Goal: Information Seeking & Learning: Find specific fact

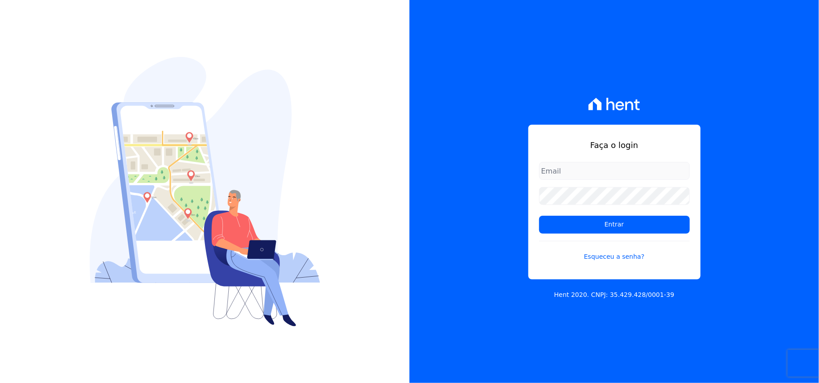
type input "[PERSON_NAME][EMAIL_ADDRESS][DOMAIN_NAME]"
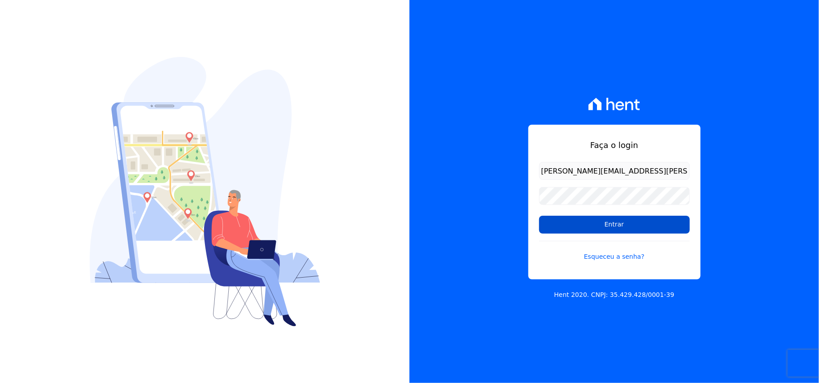
click at [590, 220] on input "Entrar" at bounding box center [614, 225] width 151 height 18
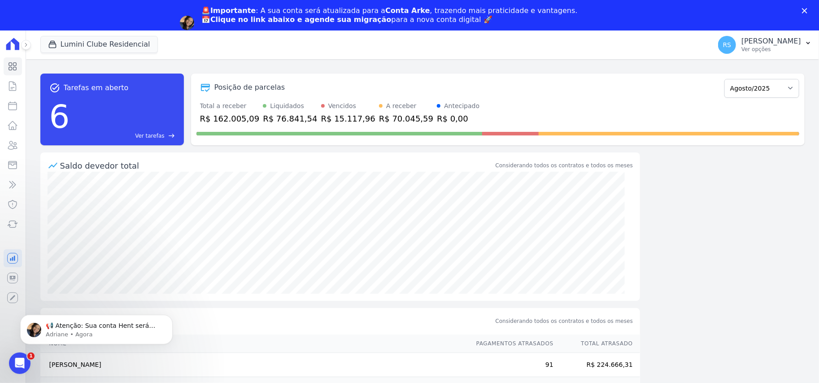
click at [803, 10] on icon "Fechar" at bounding box center [804, 10] width 5 height 5
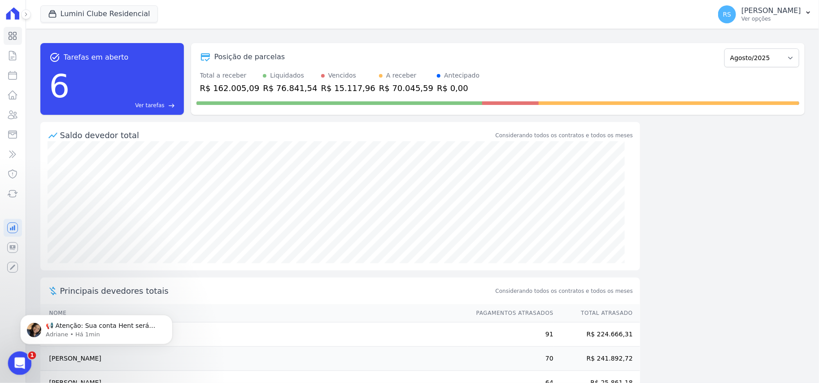
click at [17, 361] on icon "Abertura do Messenger da Intercom" at bounding box center [18, 362] width 15 height 15
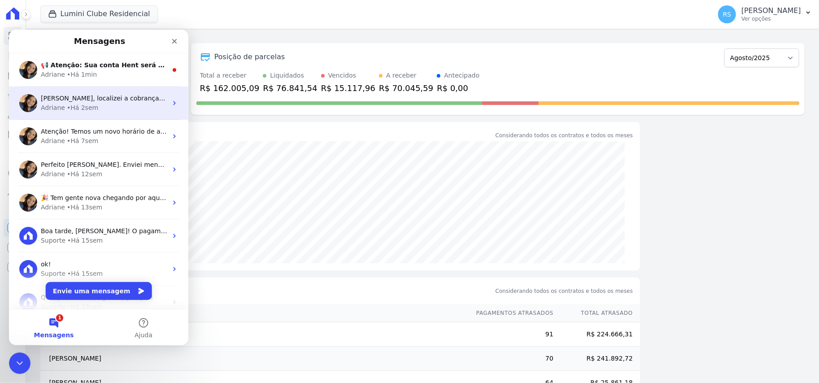
click at [128, 96] on span "Rafael, localizei a cobrança. Esta associada a esta parcela: https://app.hent.c…" at bounding box center [186, 97] width 291 height 7
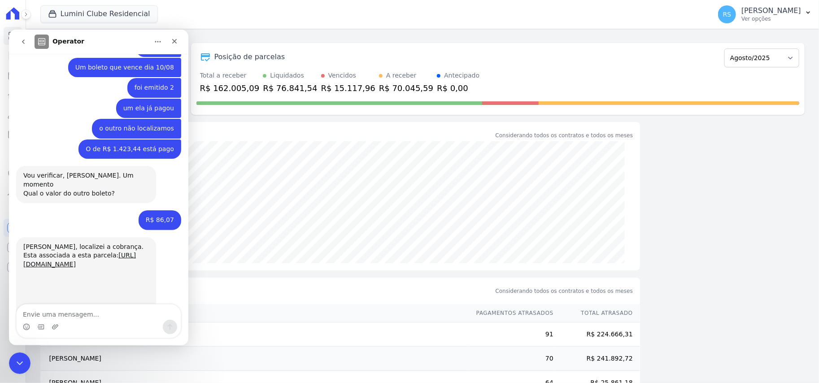
scroll to position [310, 0]
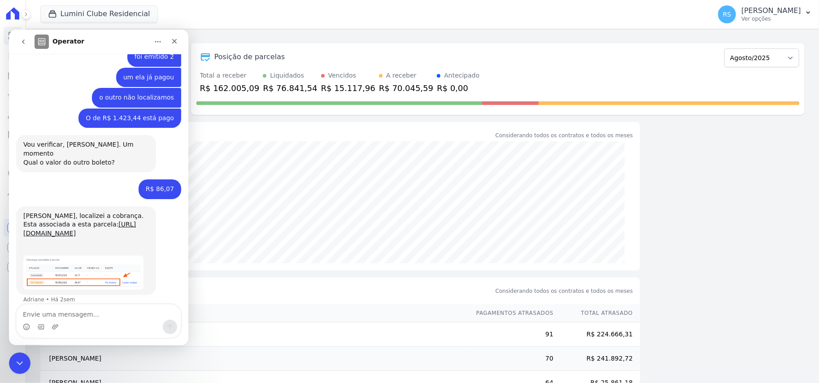
click at [24, 47] on button "go back" at bounding box center [23, 41] width 17 height 17
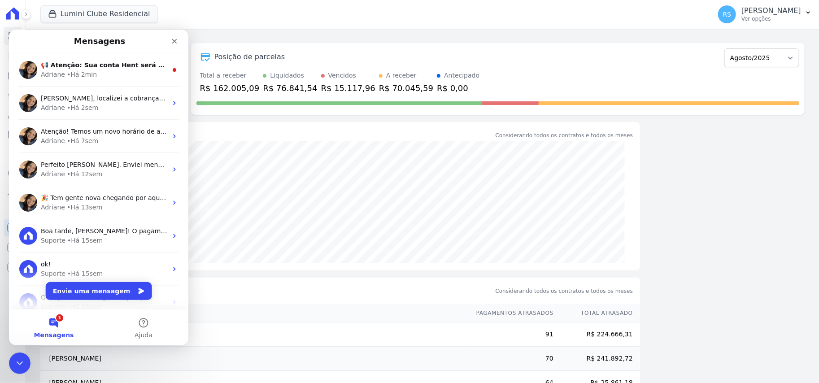
click at [279, 120] on div "task_alt Tarefas em aberto 6 Ver tarefas east Posição de parcelas Dezembro/2021…" at bounding box center [422, 79] width 764 height 86
click at [20, 360] on icon "Encerramento do Messenger da Intercom" at bounding box center [18, 362] width 11 height 11
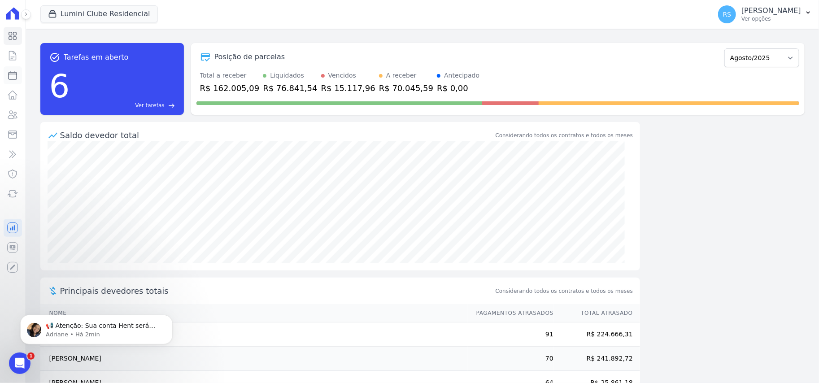
click at [13, 79] on icon at bounding box center [12, 75] width 11 height 11
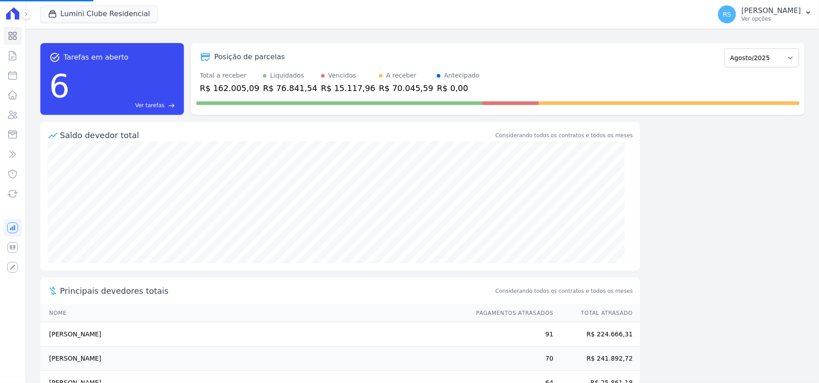
select select
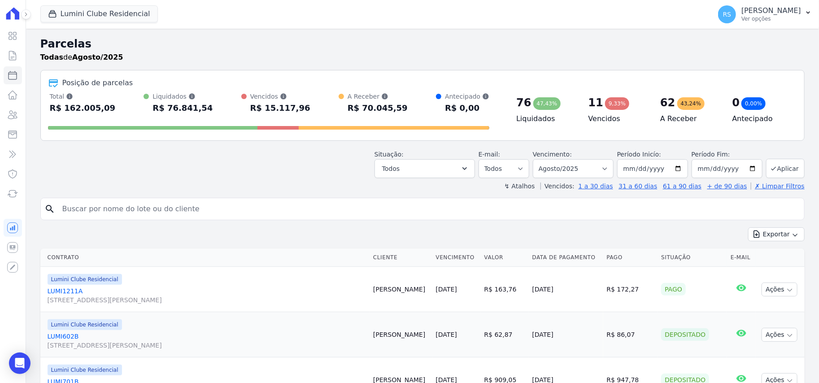
click at [202, 210] on input "search" at bounding box center [429, 209] width 744 height 18
paste input ") CLAUDIA ANNEGRETH"
drag, startPoint x: 65, startPoint y: 209, endPoint x: 42, endPoint y: 209, distance: 22.9
click at [42, 209] on div "search ) CLAUDIA ANNEGRETH" at bounding box center [422, 209] width 764 height 22
type input "[PERSON_NAME]"
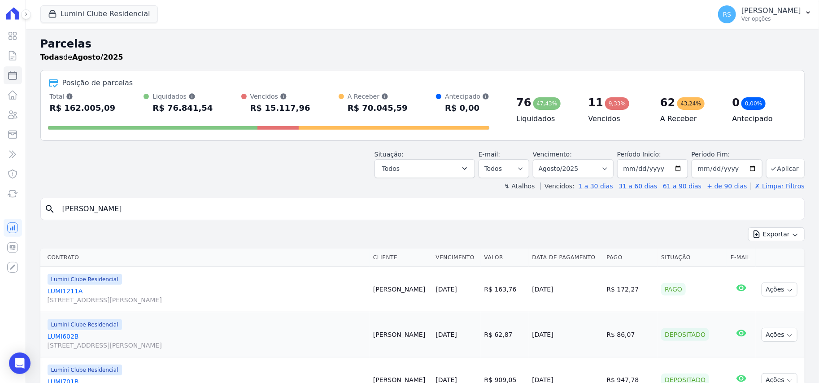
select select
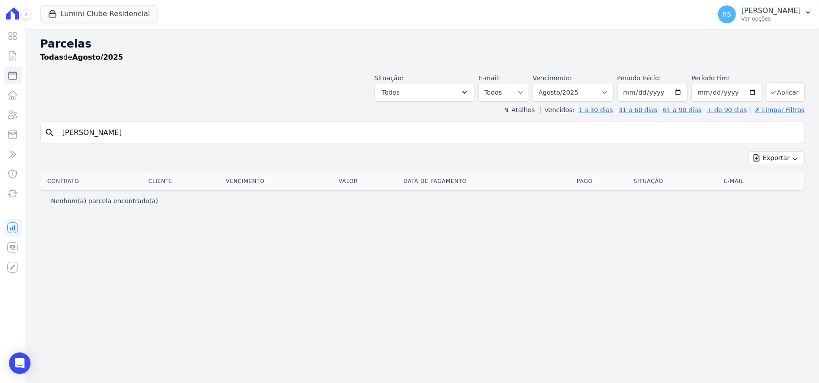
click at [163, 134] on input "[PERSON_NAME]" at bounding box center [429, 133] width 744 height 18
click at [131, 13] on button "Lumini Clube Residencial" at bounding box center [99, 13] width 118 height 17
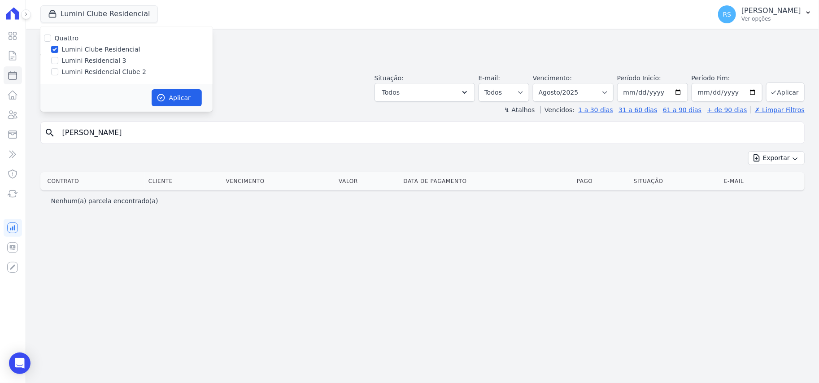
click at [100, 66] on div "Quattro Lumini Clube Residencial Lumini Residencial 3 Lumini Residencial Clube 2" at bounding box center [126, 54] width 172 height 57
click at [90, 51] on label "Lumini Clube Residencial" at bounding box center [101, 49] width 79 height 9
click at [58, 51] on input "Lumini Clube Residencial" at bounding box center [54, 49] width 7 height 7
checkbox input "false"
click at [90, 71] on label "Lumini Residencial Clube 2" at bounding box center [104, 71] width 84 height 9
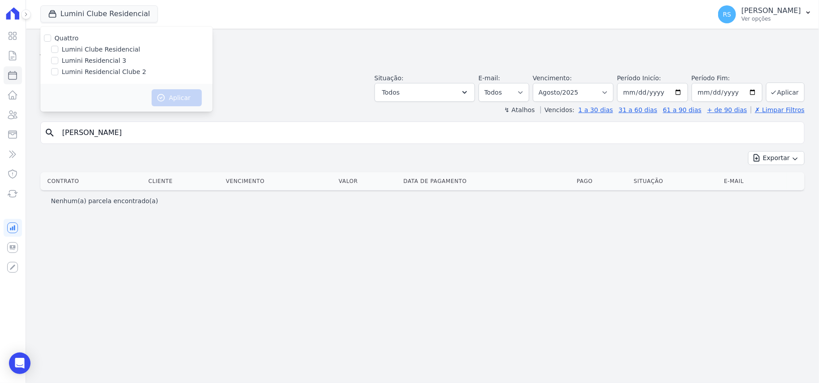
click at [58, 71] on input "Lumini Residencial Clube 2" at bounding box center [54, 71] width 7 height 7
checkbox input "true"
click at [183, 99] on button "Aplicar" at bounding box center [177, 97] width 50 height 17
select select
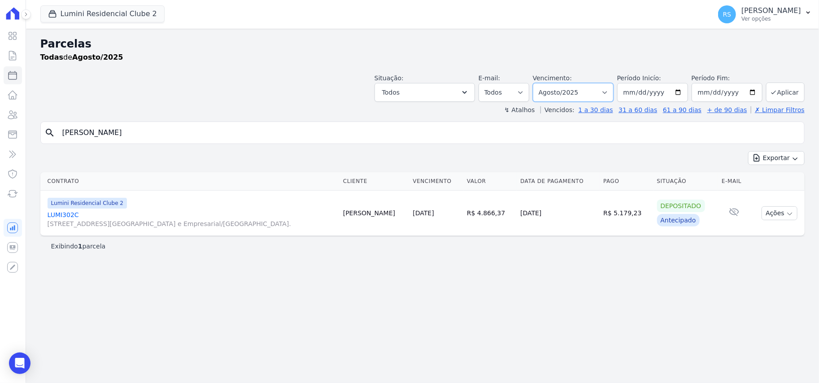
click at [614, 92] on select "Filtrar por período ──────── Todos os meses Março/2024 Abril/2024 Maio/2024 Jun…" at bounding box center [573, 92] width 81 height 19
select select "09/2025"
click at [545, 83] on select "Filtrar por período ──────── Todos os meses Março/2024 Abril/2024 Maio/2024 Jun…" at bounding box center [573, 92] width 81 height 19
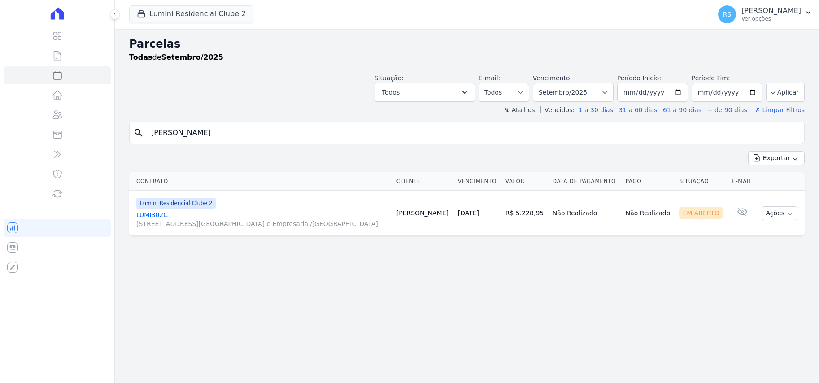
select select
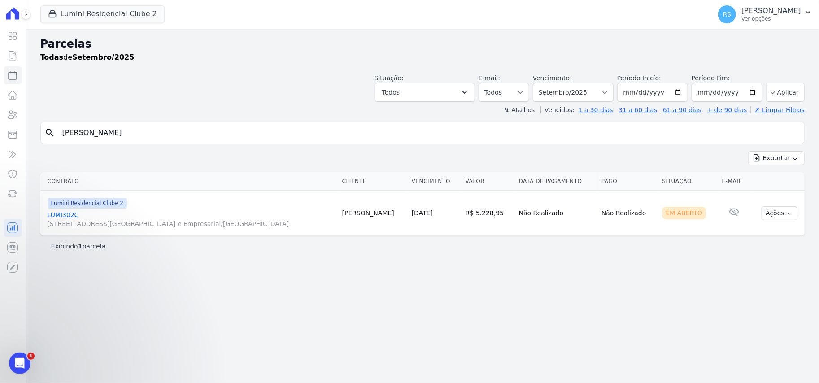
click at [69, 212] on link "LUMI302C [STREET_ADDRESS][GEOGRAPHIC_DATA] e Empresarial/[GEOGRAPHIC_DATA]." at bounding box center [192, 219] width 288 height 18
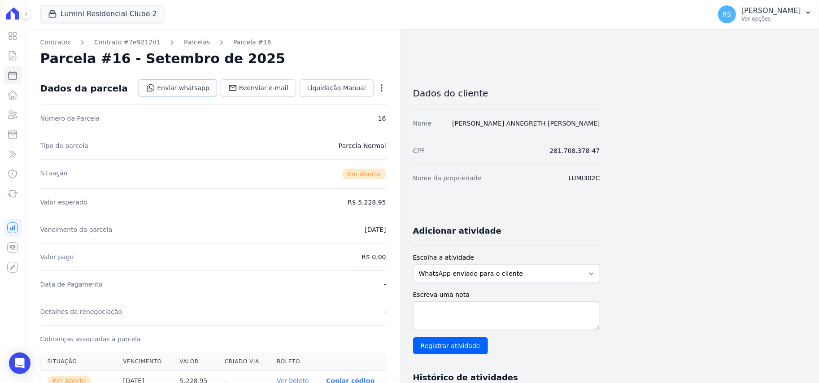
click at [203, 88] on link "Enviar whatsapp" at bounding box center [178, 87] width 79 height 17
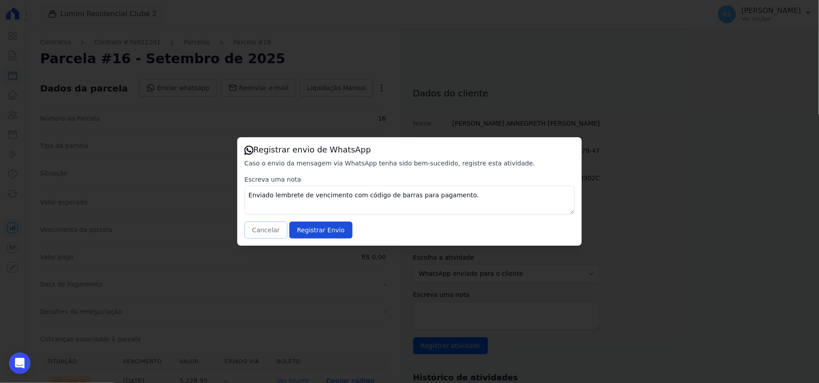
click at [271, 231] on button "Cancelar" at bounding box center [265, 230] width 43 height 17
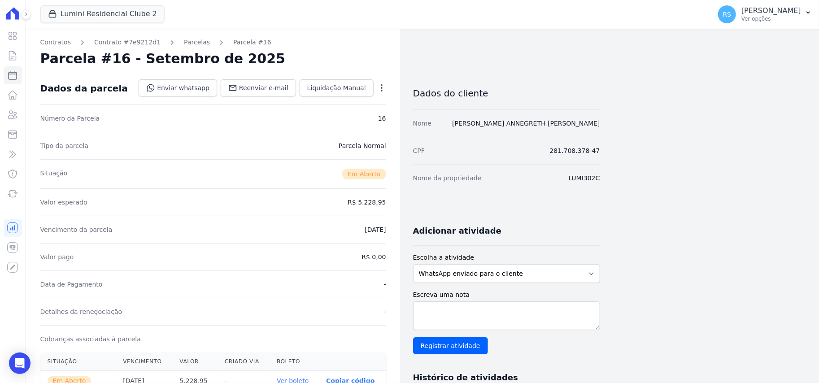
scroll to position [224, 0]
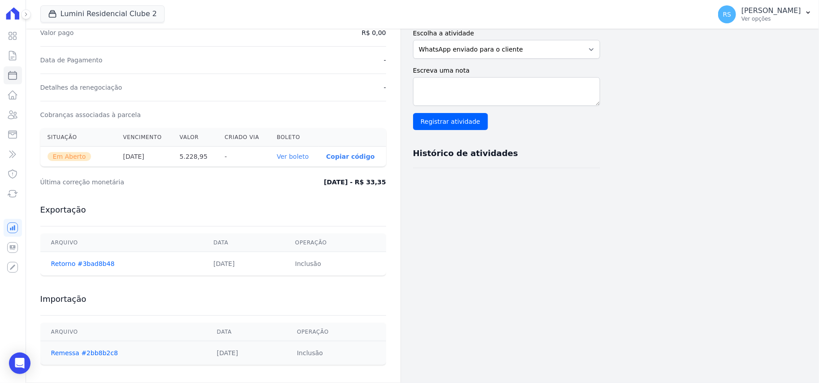
drag, startPoint x: 186, startPoint y: 158, endPoint x: 210, endPoint y: 161, distance: 23.5
click at [210, 161] on th "5.228,95" at bounding box center [194, 157] width 45 height 20
